Goal: Information Seeking & Learning: Learn about a topic

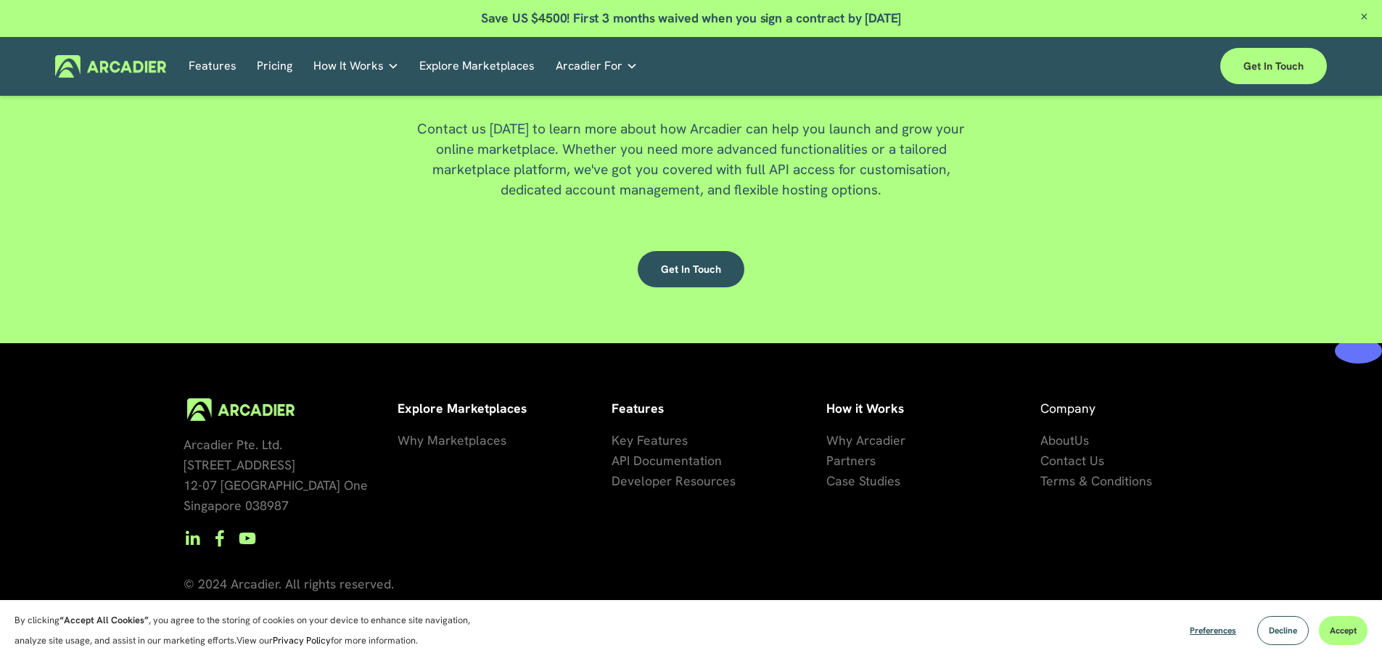
scroll to position [3984, 0]
click at [689, 294] on div "Get in touch" at bounding box center [690, 269] width 493 height 65
click at [701, 276] on link "Get in touch" at bounding box center [691, 269] width 107 height 36
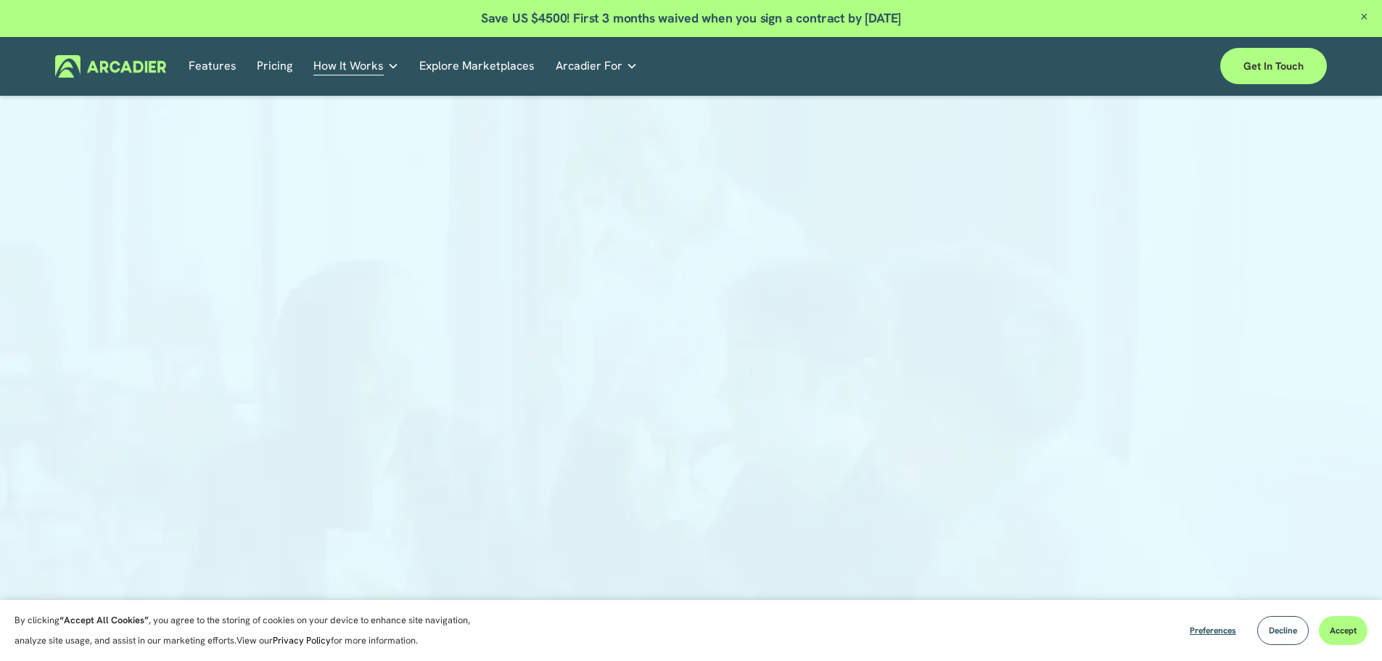
click at [646, 18] on link at bounding box center [691, 18] width 1382 height 37
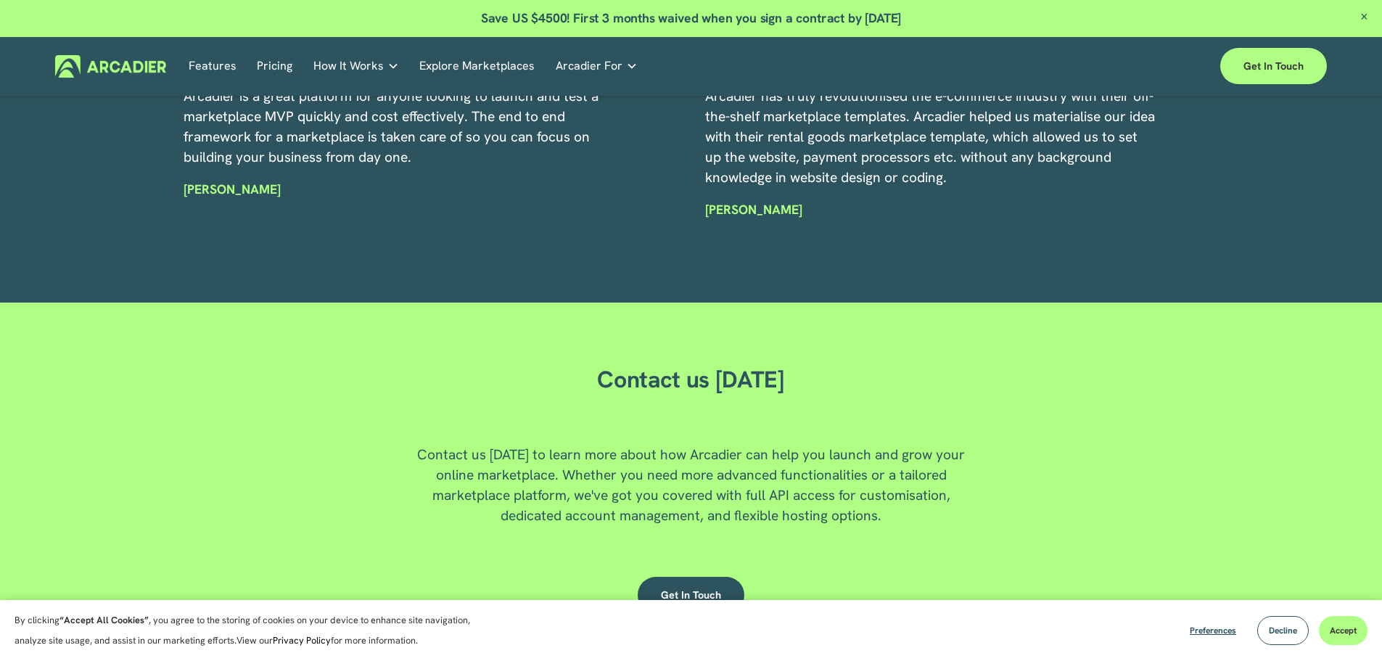
scroll to position [3845, 0]
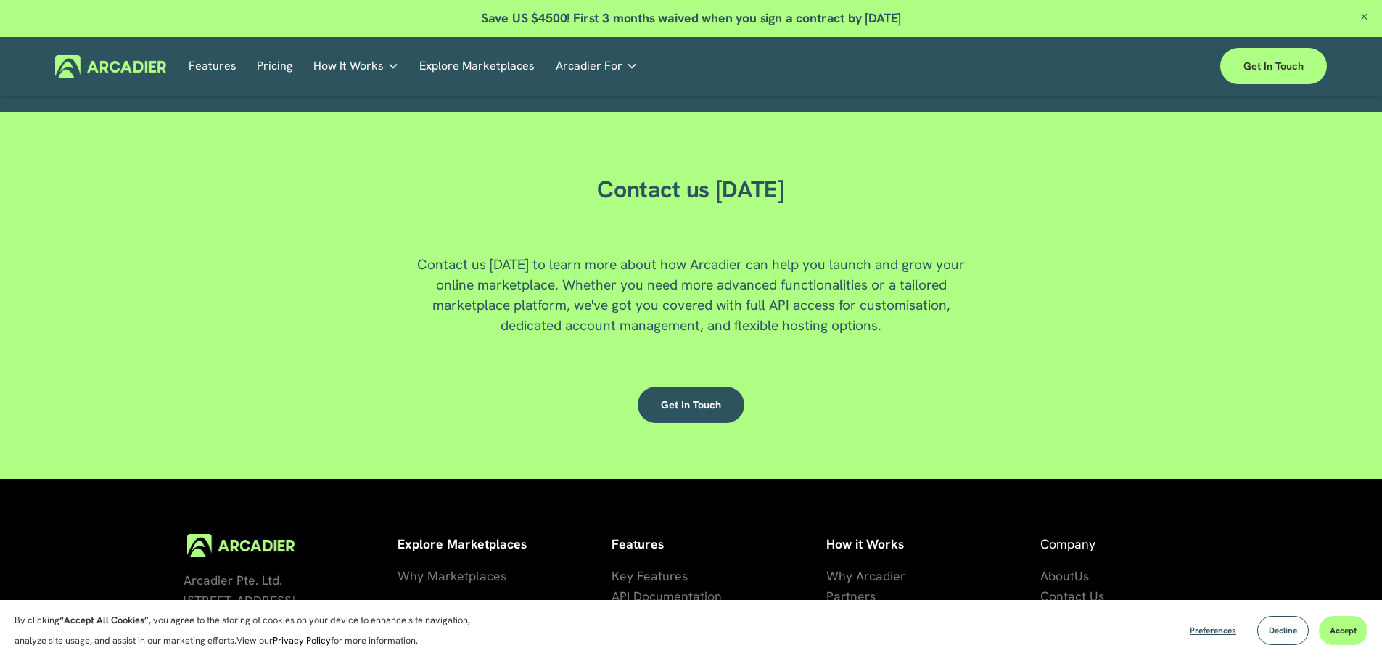
click at [947, 213] on div "Contact us Today Contact us today to learn more about how Arcadier can help you…" at bounding box center [691, 296] width 1382 height 284
click at [704, 405] on link "Get in touch" at bounding box center [691, 405] width 107 height 36
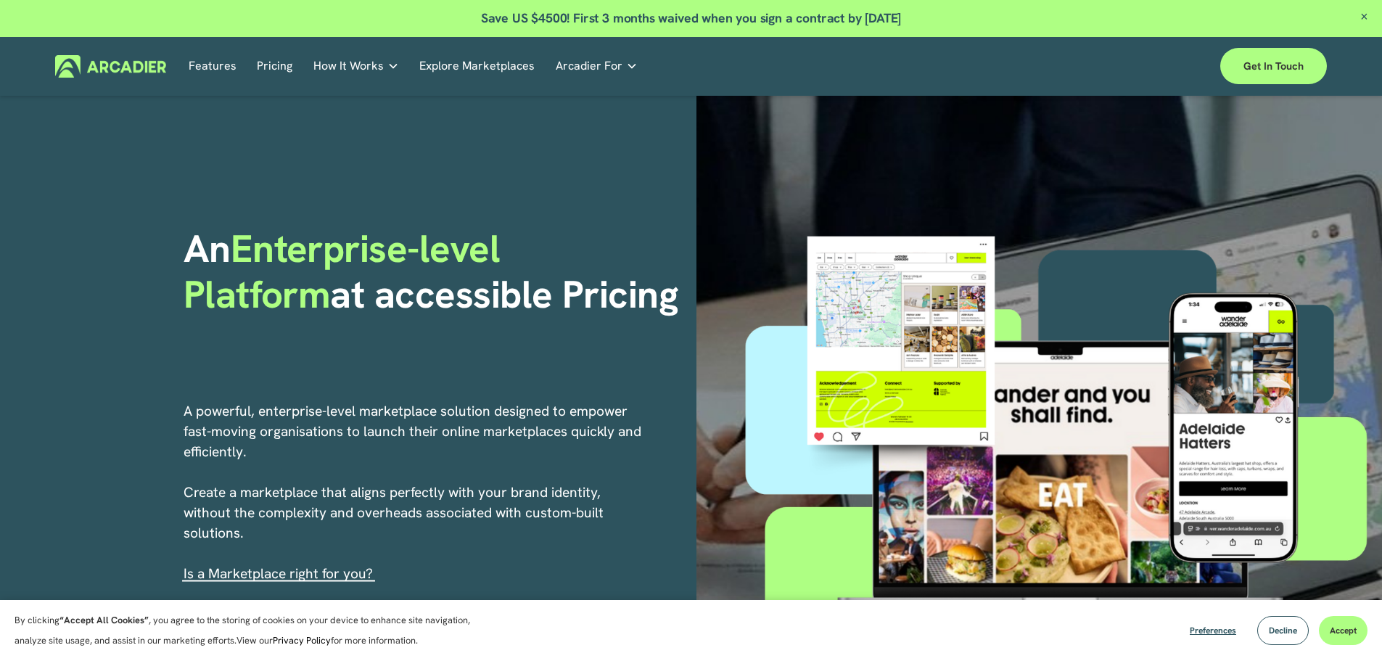
click at [1368, 15] on span "Close Announcement" at bounding box center [1364, 18] width 36 height 36
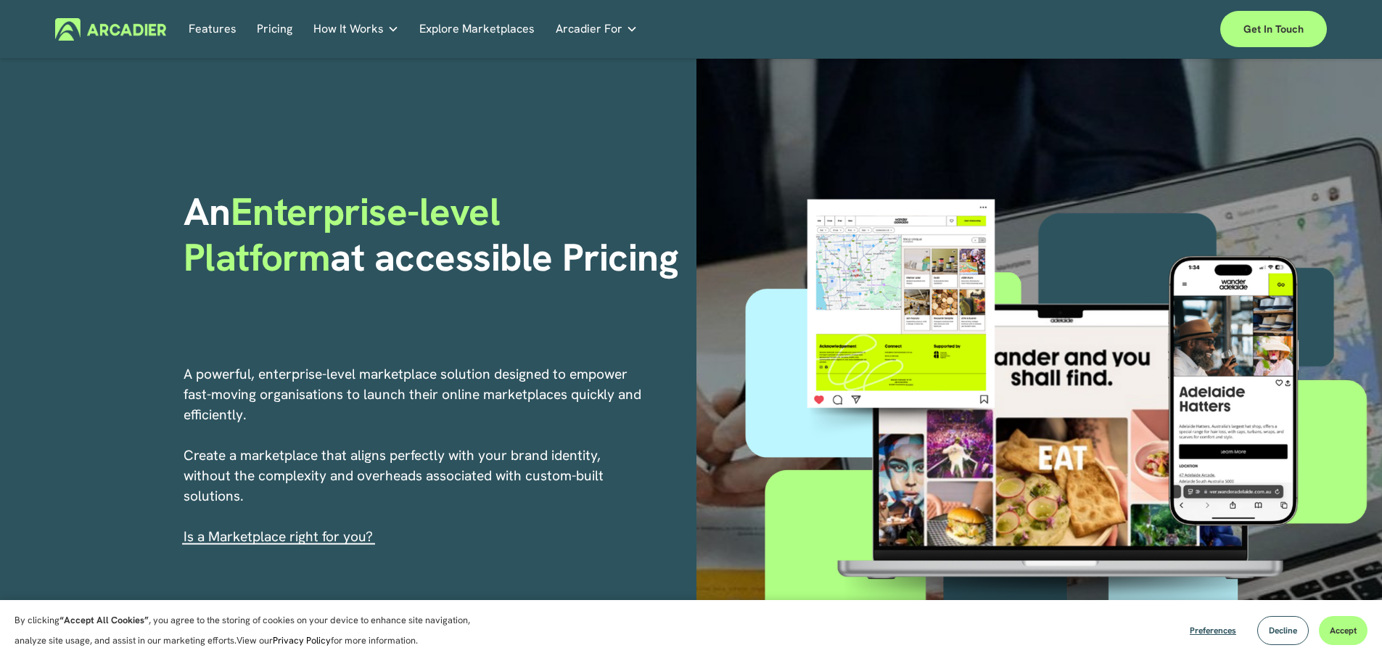
click at [222, 29] on link "Features" at bounding box center [213, 29] width 48 height 22
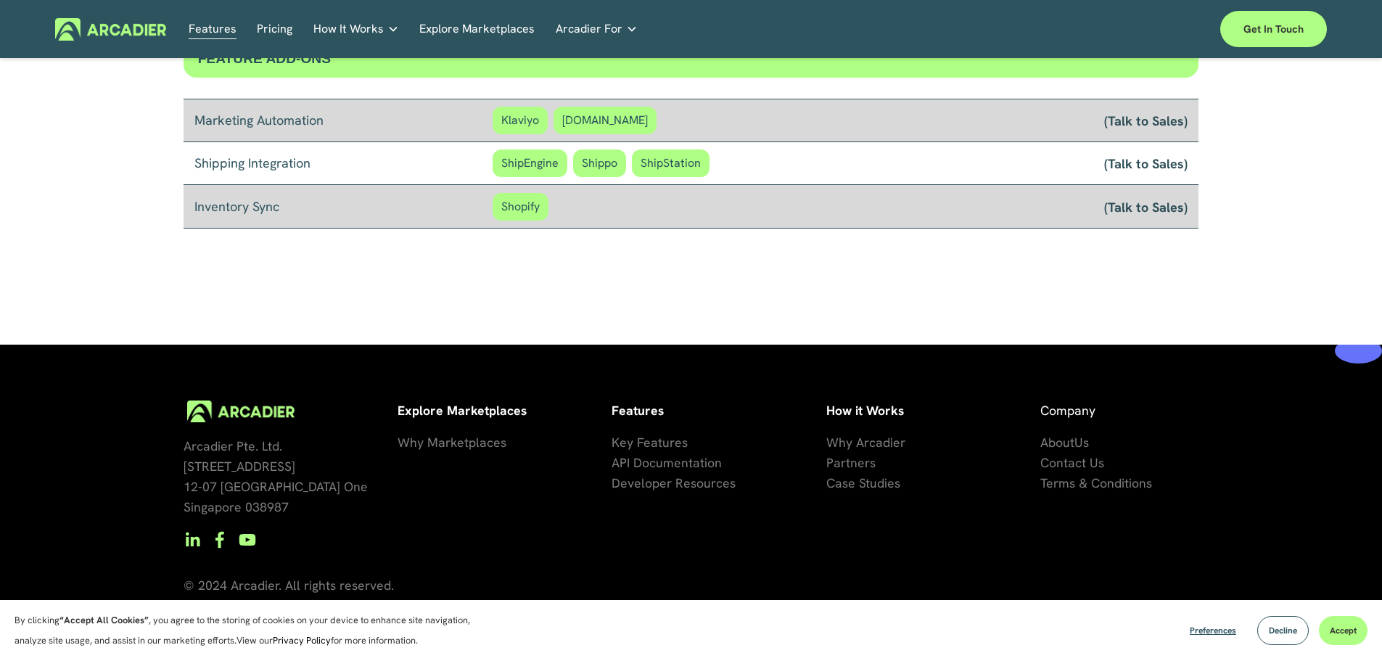
scroll to position [1262, 0]
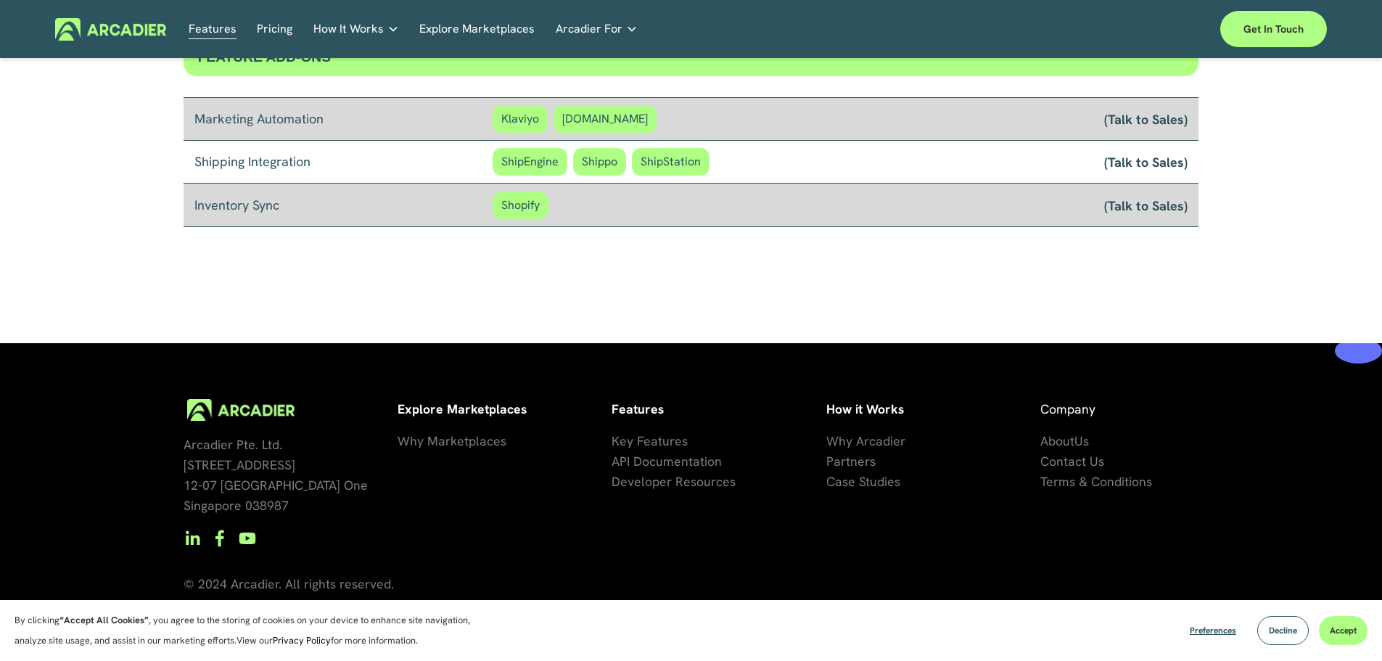
click at [437, 435] on span "Why Marketplaces" at bounding box center [452, 440] width 109 height 17
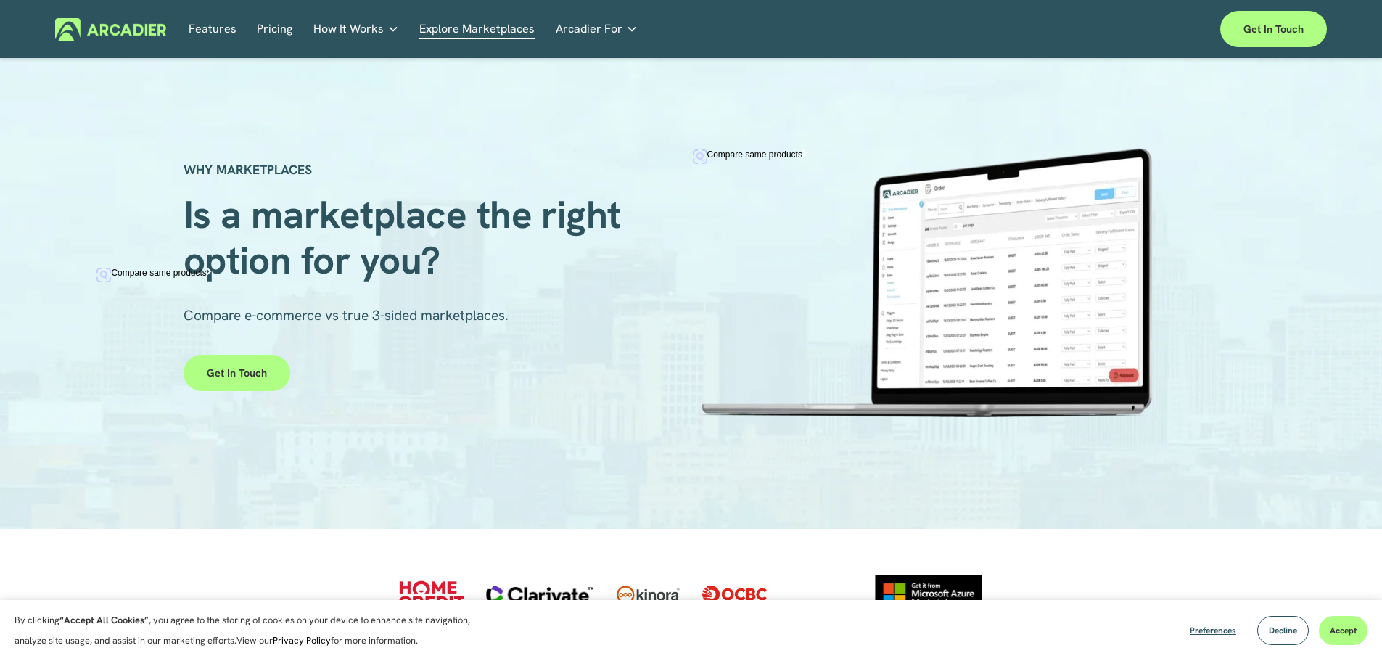
click at [0, 0] on link "Retail Marketplaces Whatever you are offering to your customer, we bring it all…" at bounding box center [0, 0] width 0 height 0
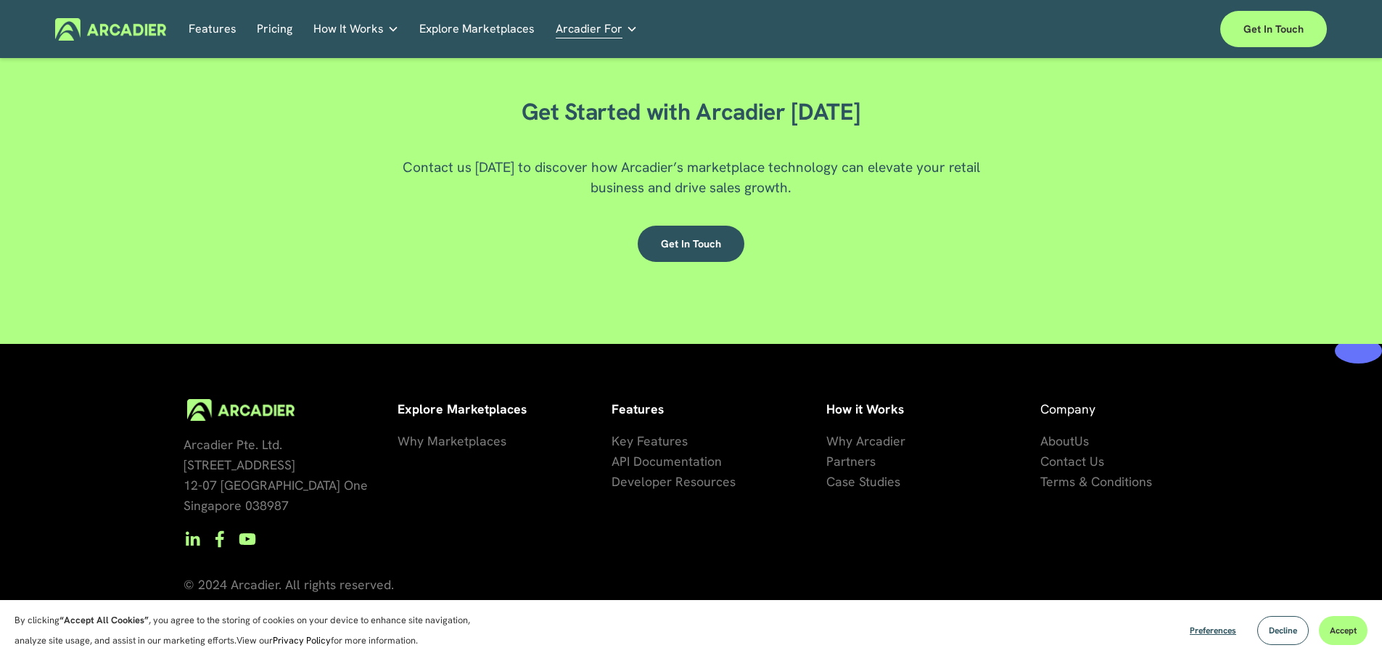
scroll to position [2553, 0]
click at [687, 247] on link "Get in Touch" at bounding box center [691, 244] width 107 height 36
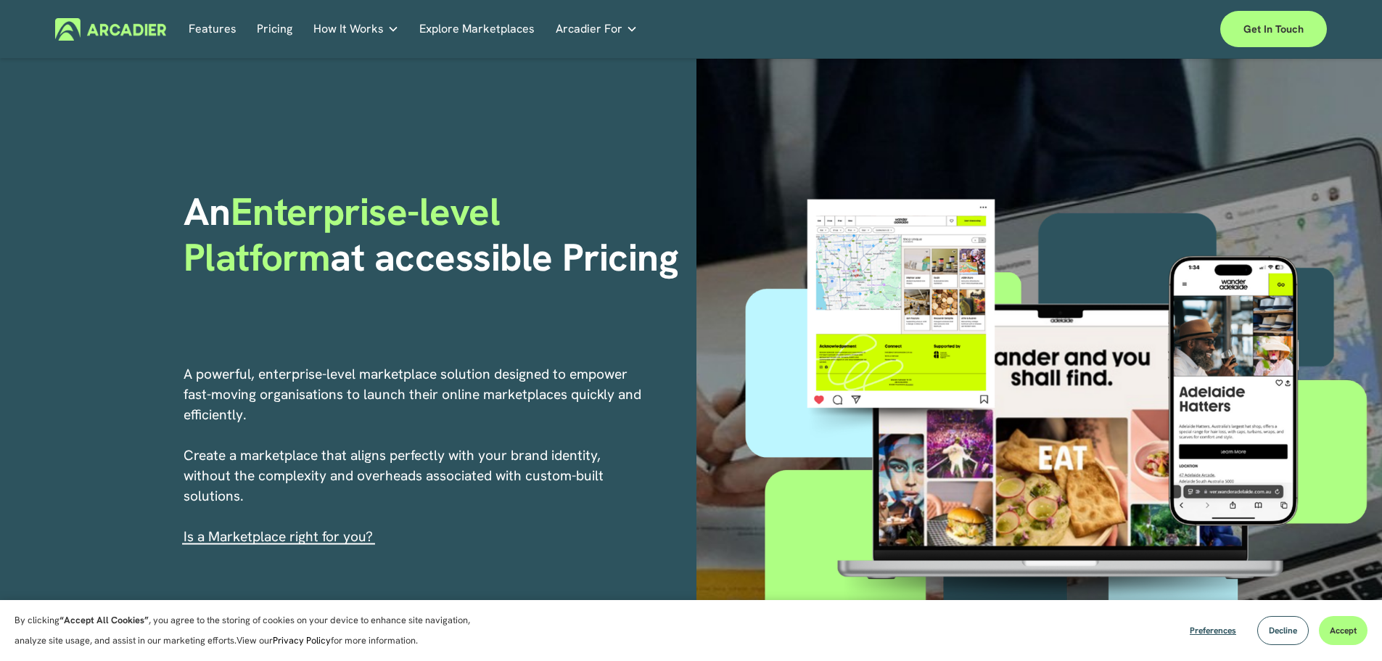
click at [284, 27] on link "Pricing" at bounding box center [275, 29] width 36 height 22
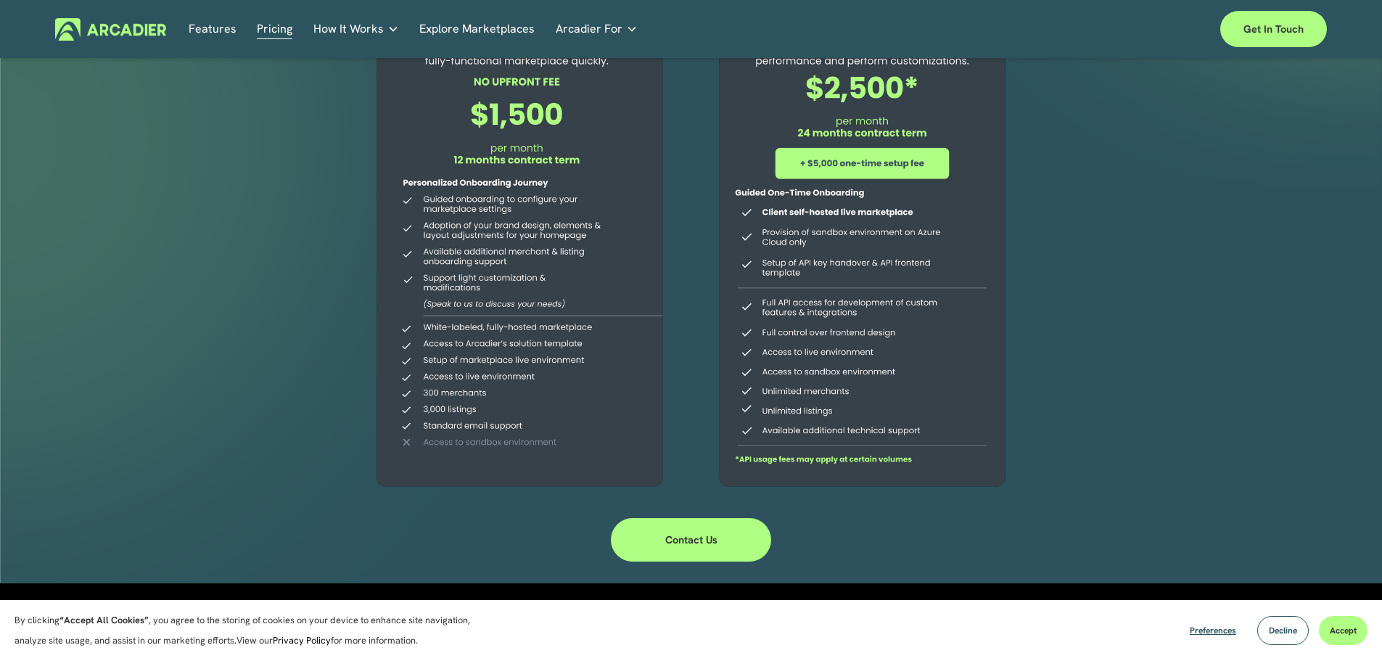
scroll to position [145, 0]
